Goal: Transaction & Acquisition: Purchase product/service

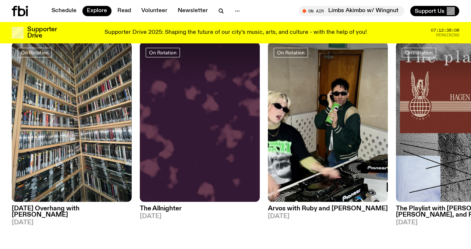
scroll to position [322, 0]
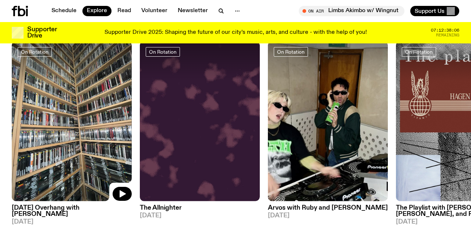
click at [56, 157] on img at bounding box center [72, 121] width 120 height 160
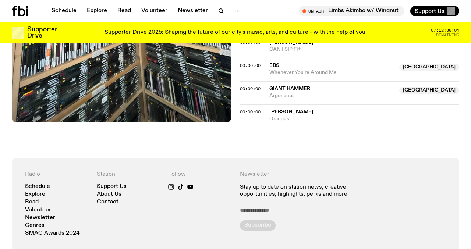
scroll to position [790, 0]
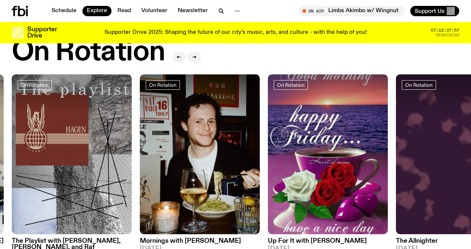
scroll to position [288, 0]
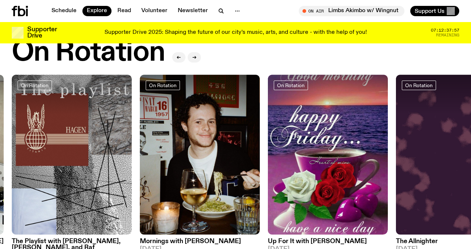
click at [305, 159] on img at bounding box center [328, 155] width 120 height 160
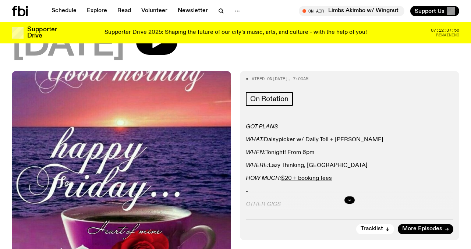
scroll to position [105, 0]
click at [355, 188] on div at bounding box center [350, 200] width 208 height 24
click at [350, 198] on icon "button" at bounding box center [349, 200] width 4 height 4
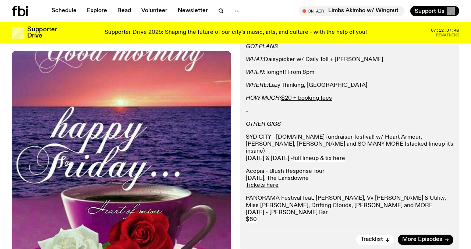
scroll to position [186, 0]
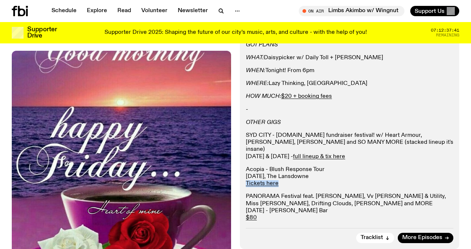
click at [309, 193] on p "PANORAMA Festival feat. Skeleten, Vv [PERSON_NAME] & Utility, Miss [PERSON_NAME…" at bounding box center [350, 207] width 208 height 28
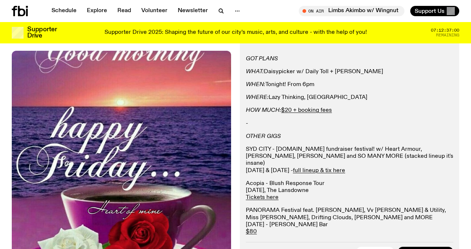
scroll to position [168, 0]
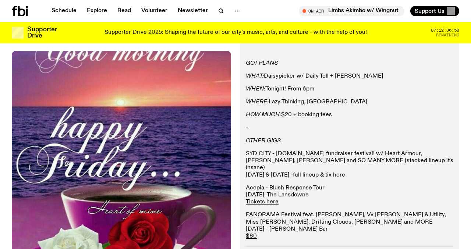
click at [330, 172] on link "full lineup & tix here" at bounding box center [319, 175] width 52 height 6
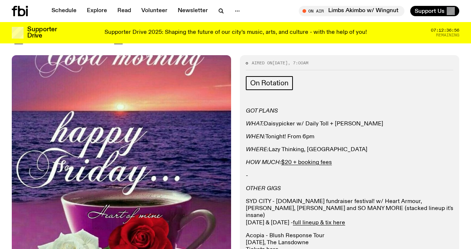
scroll to position [120, 0]
click at [303, 160] on link "$20 + booking fees" at bounding box center [306, 163] width 51 height 6
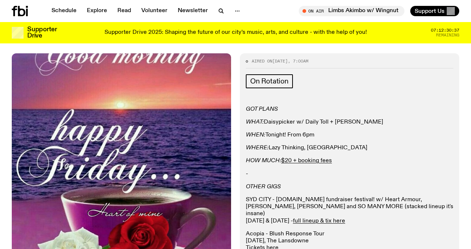
scroll to position [121, 0]
